Goal: Transaction & Acquisition: Purchase product/service

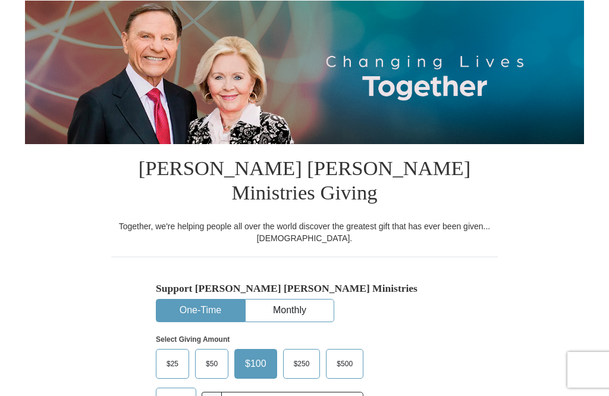
scroll to position [235, 0]
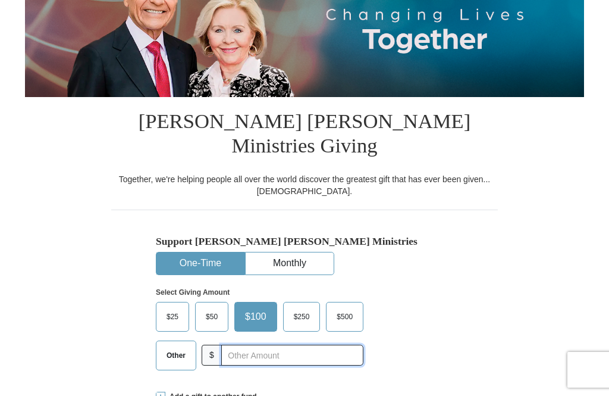
click at [256, 344] on input "text" at bounding box center [292, 354] width 142 height 21
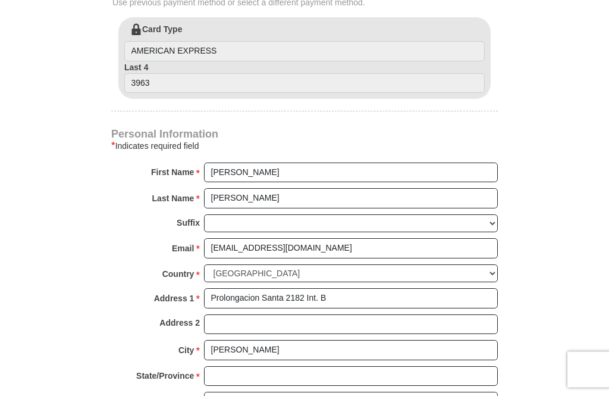
scroll to position [757, 0]
type input "180"
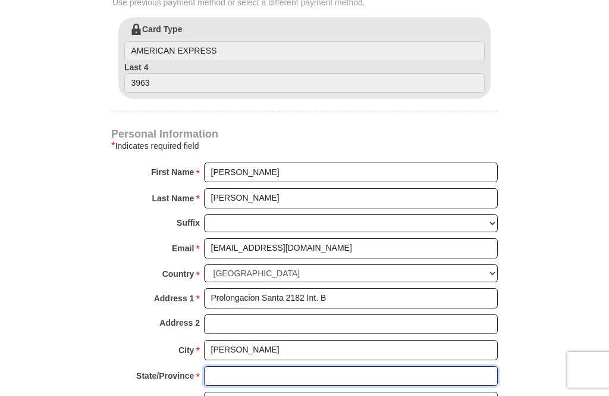
click at [228, 366] on input "State/Province *" at bounding box center [351, 376] width 294 height 20
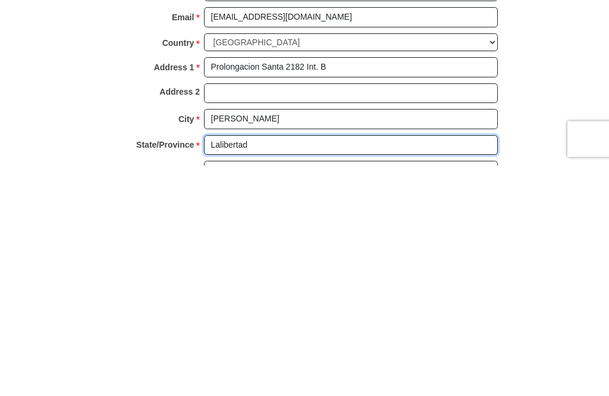
type input "Lalibertad"
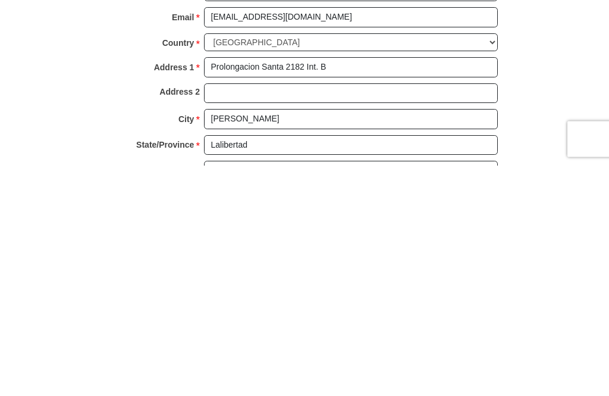
click at [533, 106] on form "Kenneth Copeland Ministries Giving Together, we're helping people all over the …" at bounding box center [304, 19] width 559 height 1285
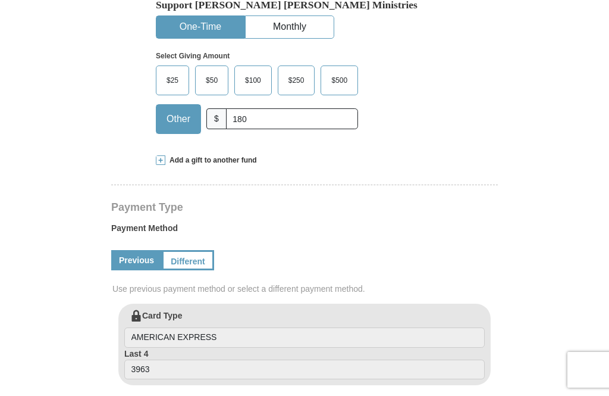
scroll to position [476, 0]
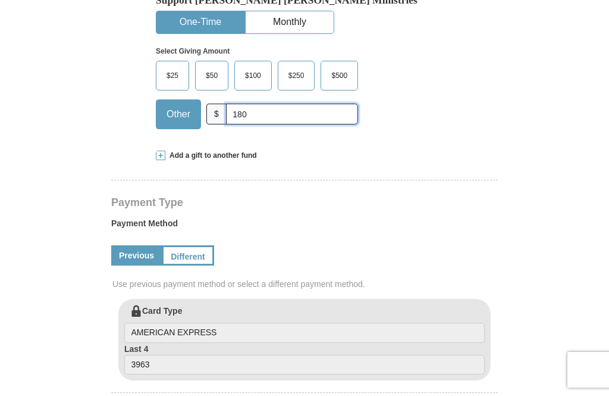
click at [262, 103] on input "180" at bounding box center [292, 113] width 132 height 21
type input "1"
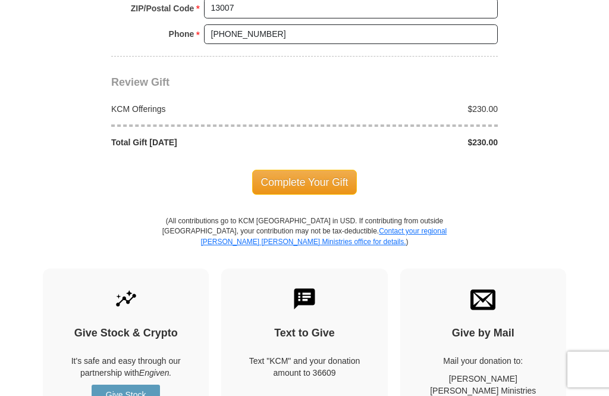
scroll to position [1150, 0]
type input "230"
click at [321, 170] on span "Complete Your Gift" at bounding box center [304, 182] width 105 height 25
